Goal: Task Accomplishment & Management: Complete application form

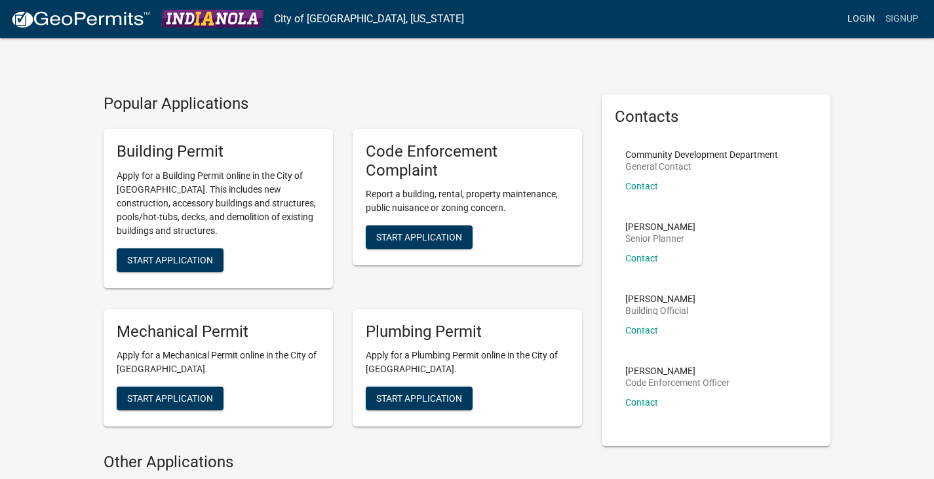
click at [865, 14] on link "Login" at bounding box center [861, 19] width 38 height 25
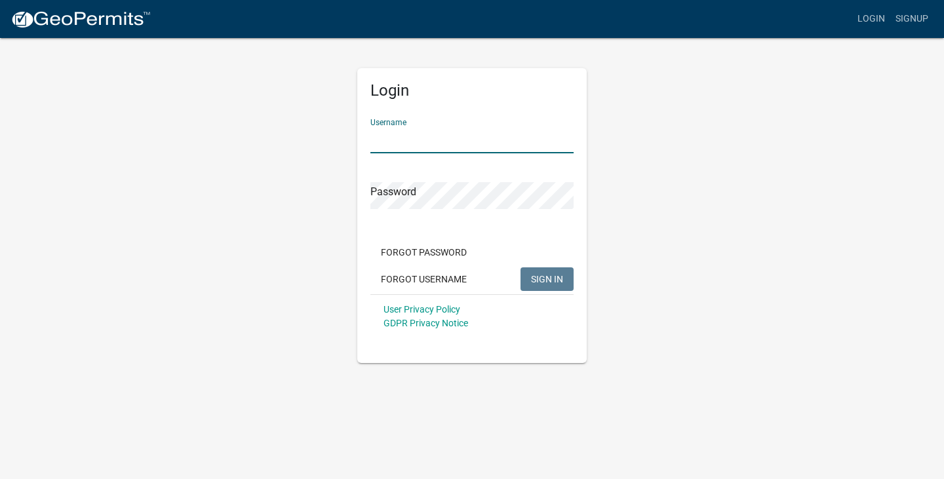
click at [399, 134] on input "Username" at bounding box center [471, 139] width 203 height 27
type input "RDPlumbing"
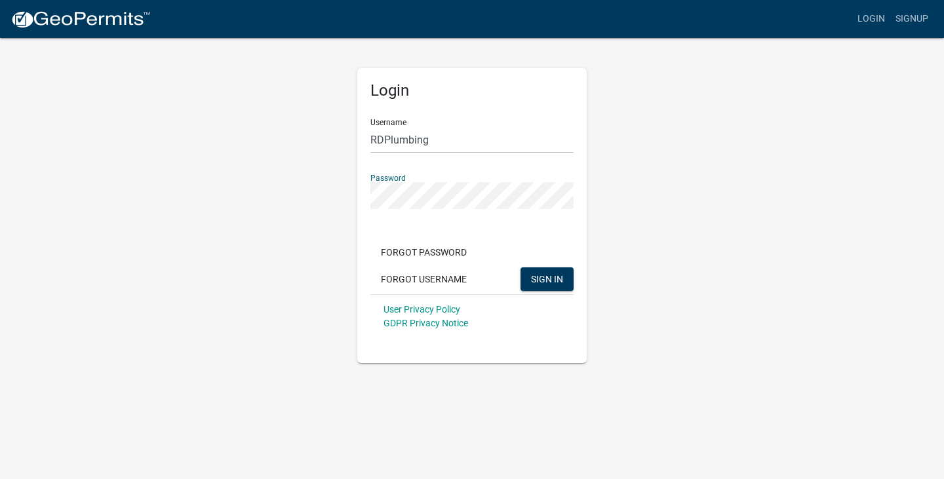
click at [520, 267] on button "SIGN IN" at bounding box center [546, 279] width 53 height 24
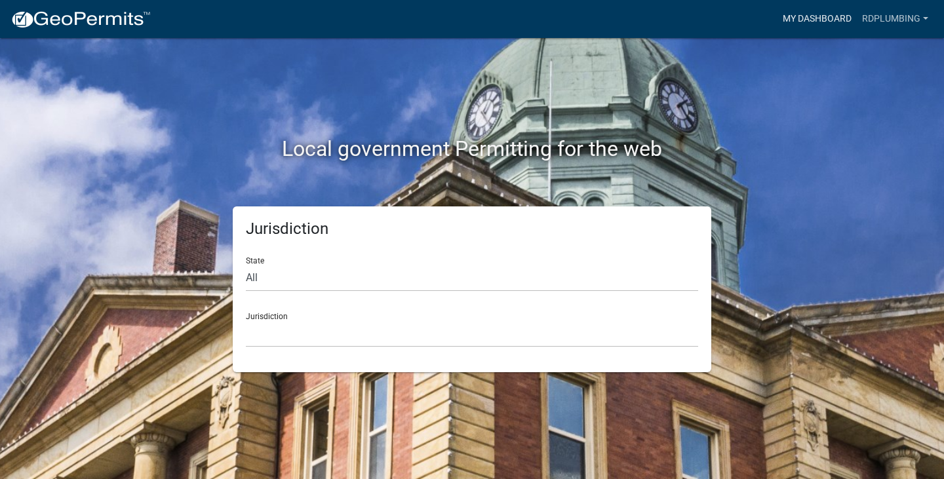
click at [802, 20] on link "My Dashboard" at bounding box center [816, 19] width 79 height 25
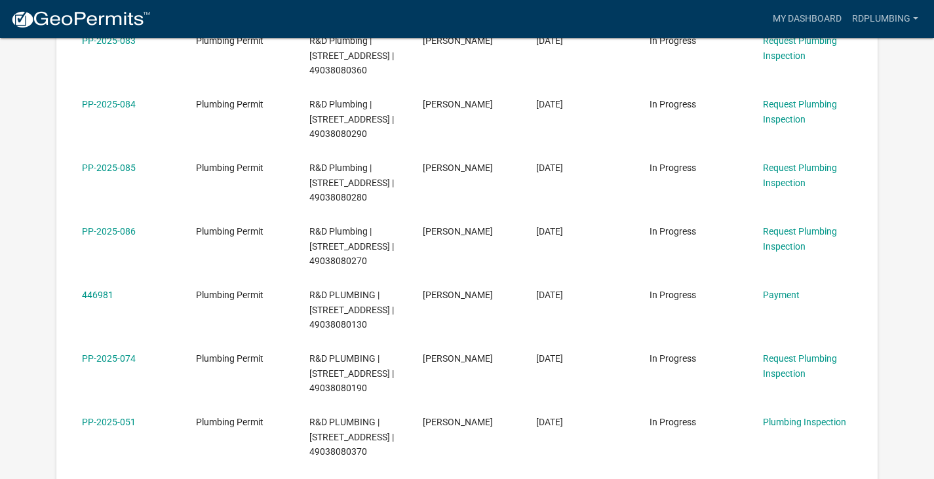
scroll to position [370, 0]
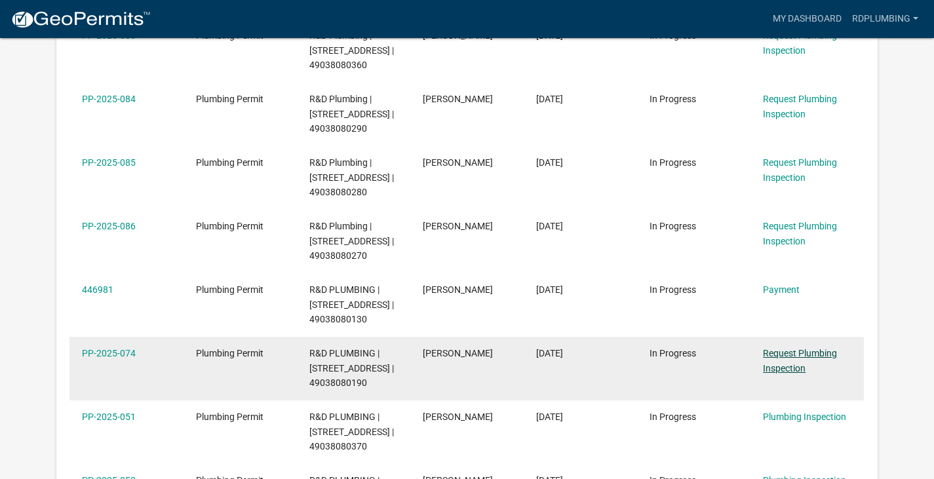
click at [791, 355] on link "Request Plumbing Inspection" at bounding box center [800, 361] width 74 height 26
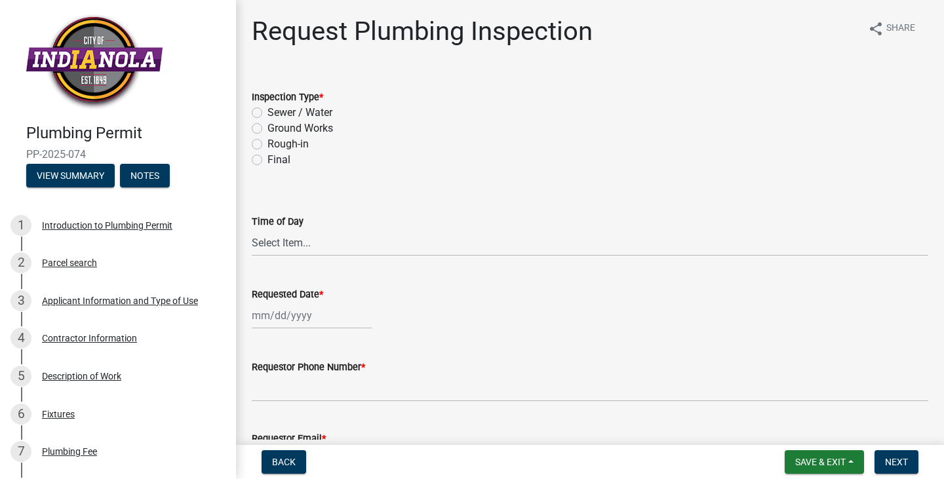
click at [267, 141] on label "Rough-in" at bounding box center [287, 144] width 41 height 16
click at [267, 141] on input "Rough-in" at bounding box center [271, 140] width 9 height 9
radio input "true"
click at [296, 247] on select "Select Item... AM PM" at bounding box center [590, 242] width 676 height 27
click at [252, 229] on select "Select Item... AM PM" at bounding box center [590, 242] width 676 height 27
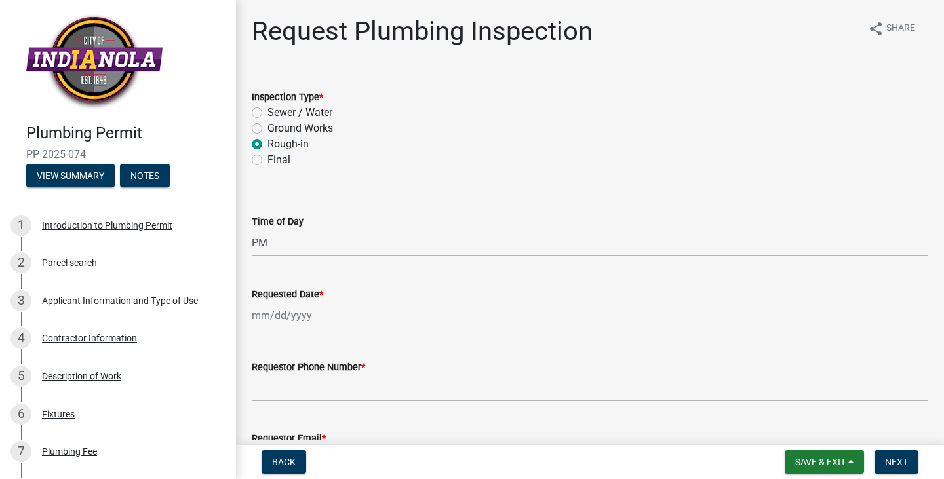
select select "90b36dbe-a3c5-433e-a0e2-0f20ac40aee5"
select select "8"
select select "2025"
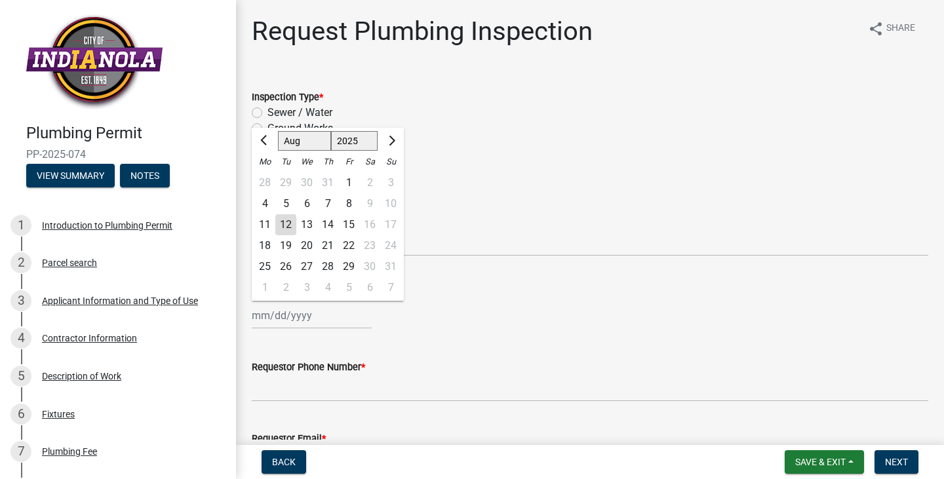
click at [324, 314] on div "[PERSON_NAME] Feb Mar Apr [PERSON_NAME][DATE] Oct Nov [DATE] 1526 1527 1528 152…" at bounding box center [312, 315] width 120 height 27
click at [312, 224] on div "13" at bounding box center [306, 224] width 21 height 21
type input "[DATE]"
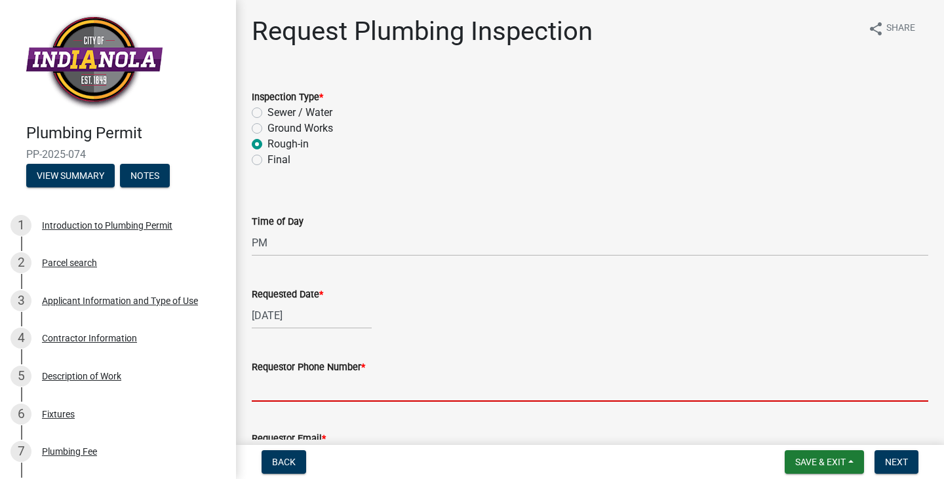
click at [279, 387] on input "Requestor Phone Number *" at bounding box center [590, 388] width 676 height 27
type input "[PHONE_NUMBER]"
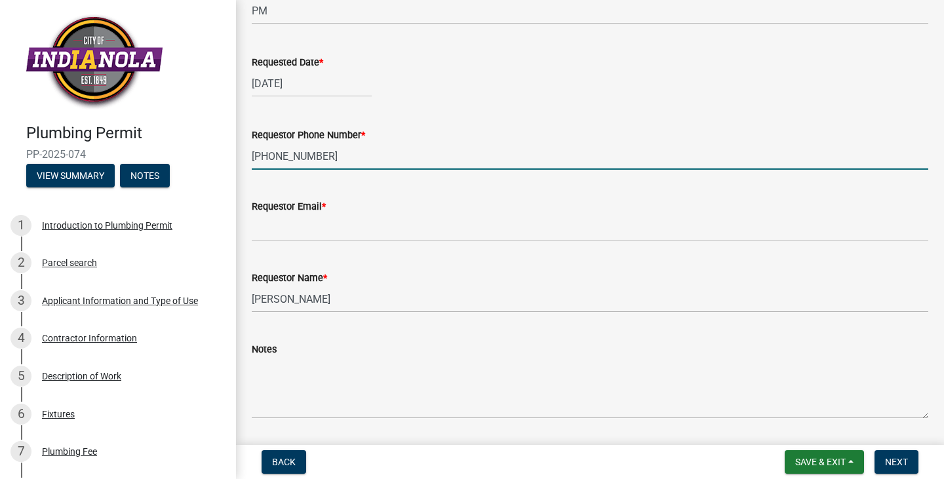
scroll to position [262, 0]
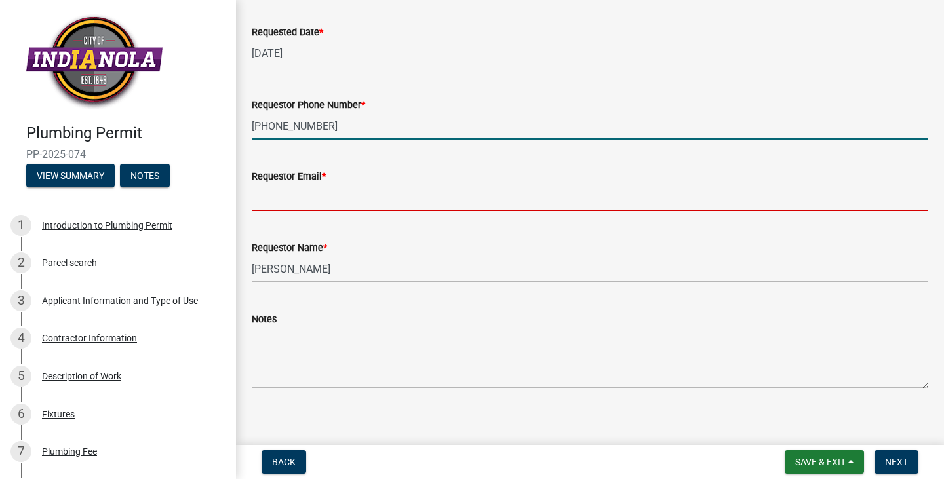
click at [262, 201] on input "Requestor Email *" at bounding box center [590, 197] width 676 height 27
type input "[PERSON_NAME][EMAIL_ADDRESS][DOMAIN_NAME]"
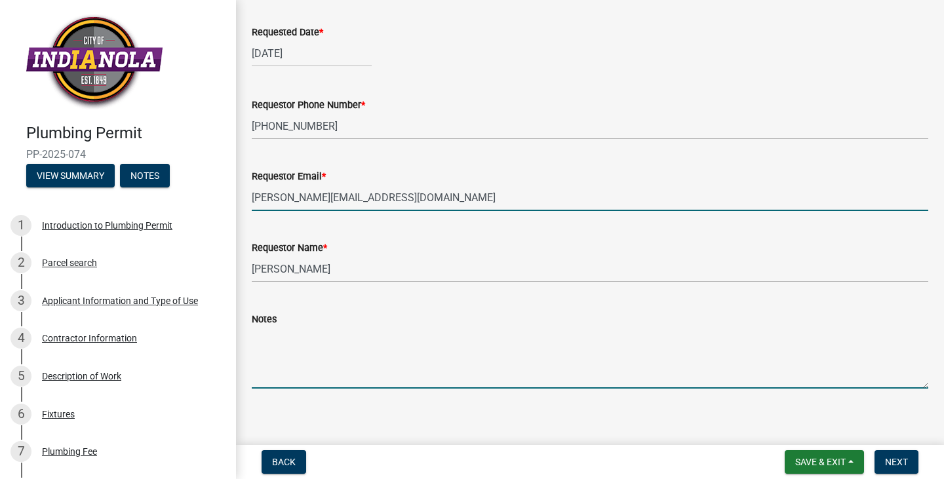
click at [271, 374] on textarea "Notes" at bounding box center [590, 358] width 676 height 62
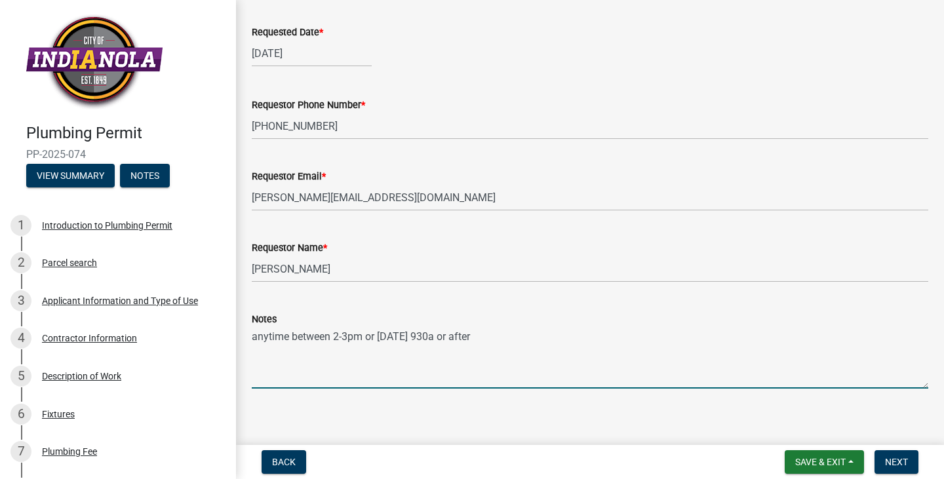
scroll to position [273, 0]
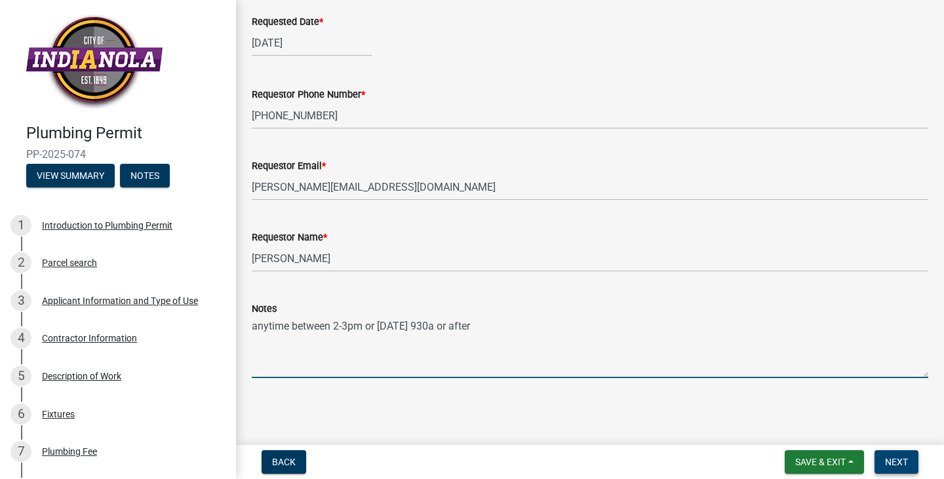
type textarea "anytime between 2-3pm or [DATE] 930a or after"
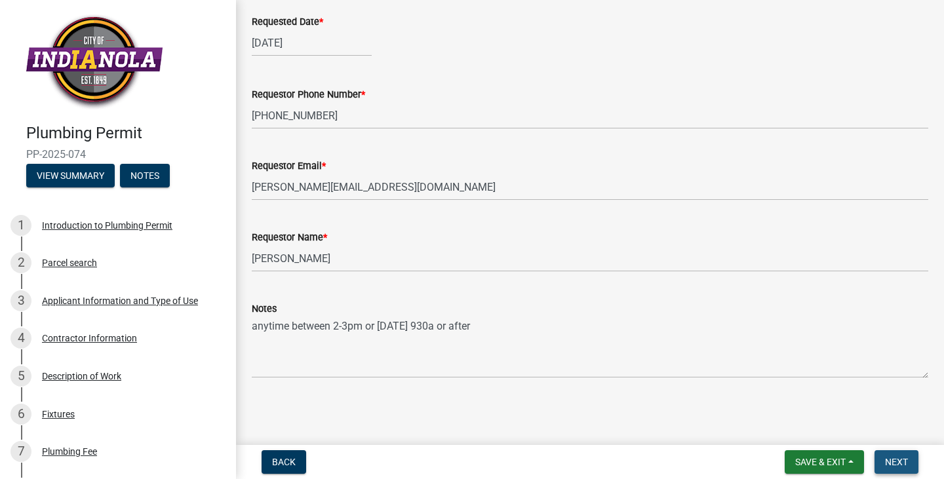
click at [903, 461] on span "Next" at bounding box center [896, 462] width 23 height 10
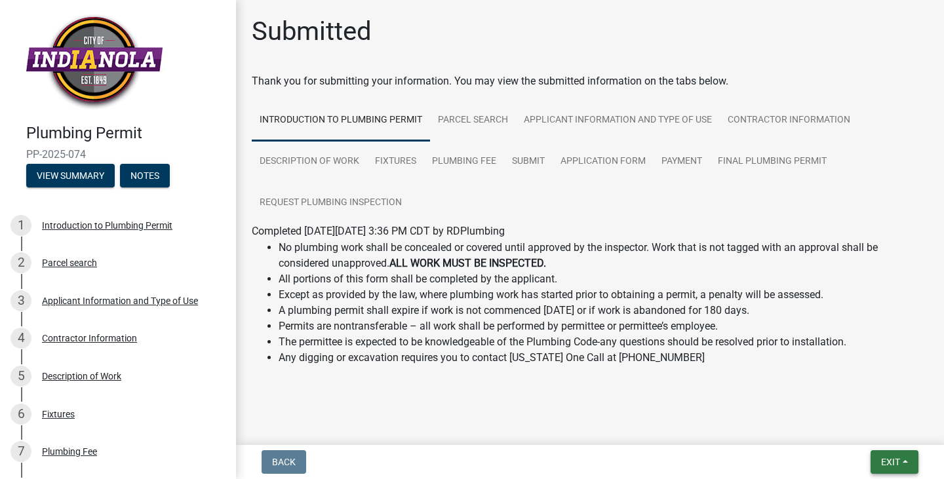
click at [889, 463] on span "Exit" at bounding box center [890, 462] width 19 height 10
click at [845, 412] on button "Save & Exit" at bounding box center [865, 427] width 105 height 31
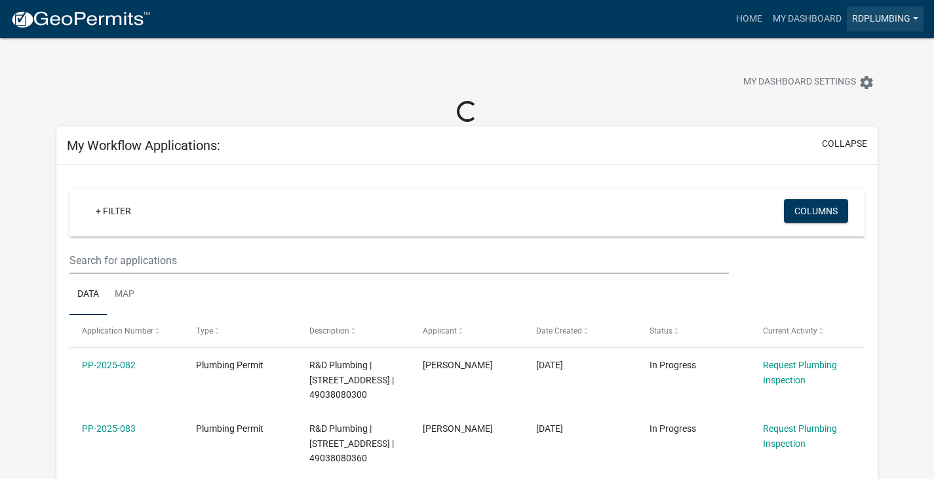
click at [883, 16] on link "RDPlumbing" at bounding box center [885, 19] width 77 height 25
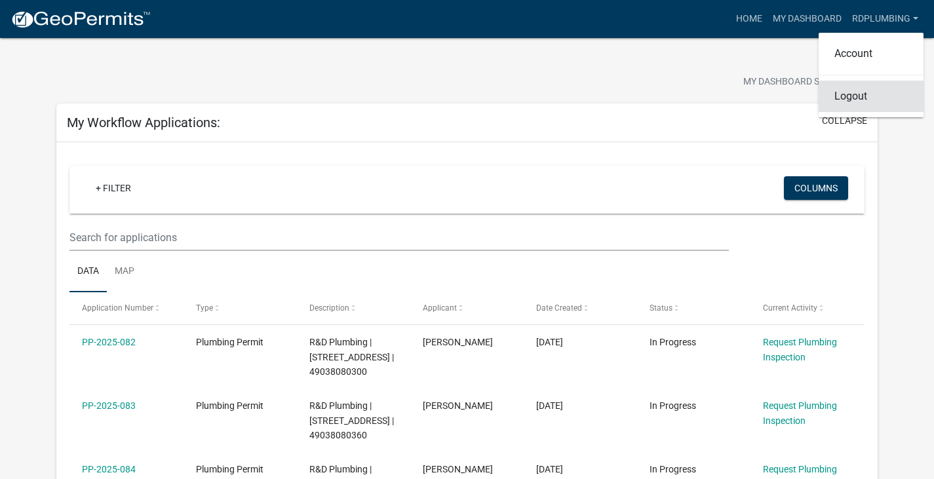
click at [851, 99] on link "Logout" at bounding box center [871, 96] width 105 height 31
